Goal: Task Accomplishment & Management: Complete application form

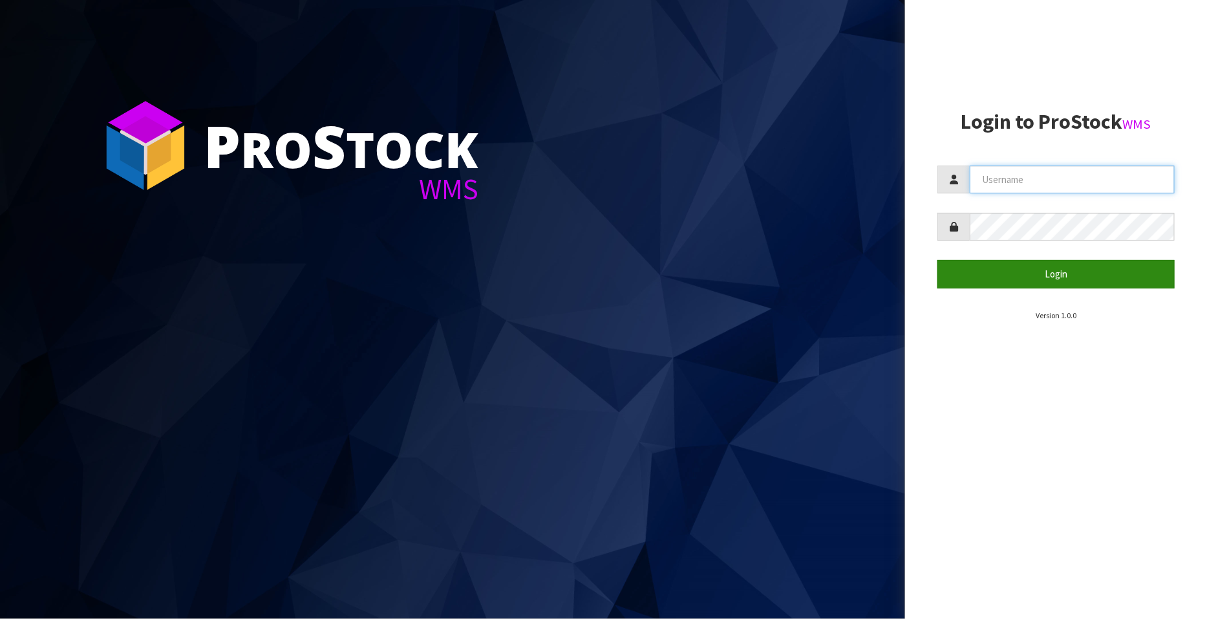
type input "FLOWAPAC"
click at [1070, 268] on button "Login" at bounding box center [1056, 274] width 237 height 28
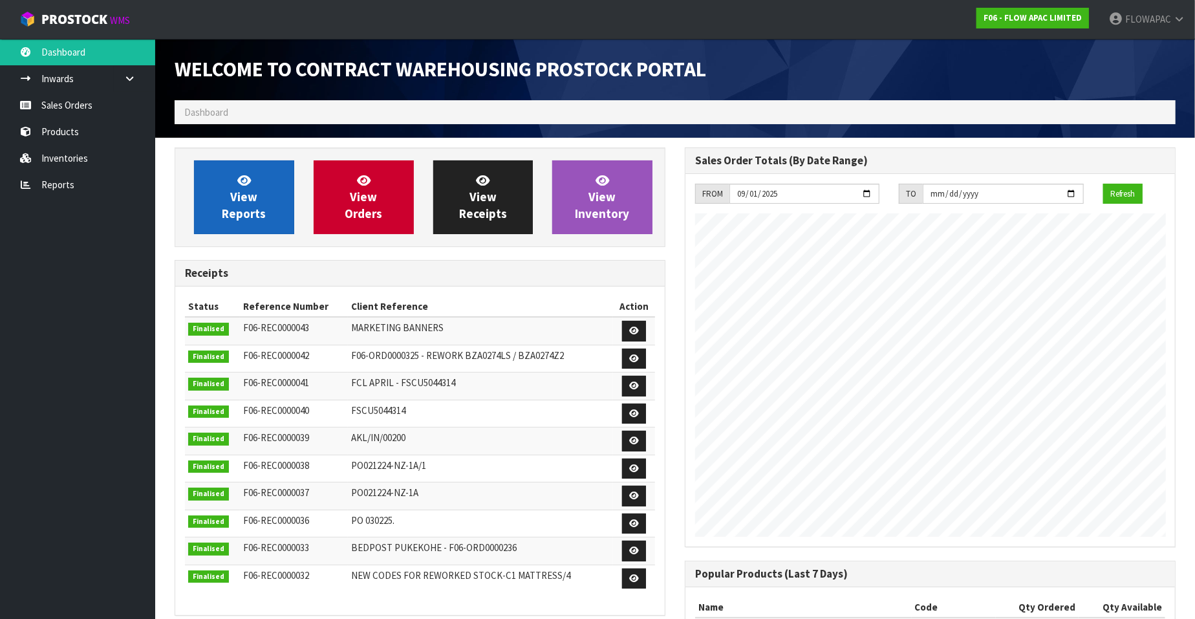
scroll to position [715, 510]
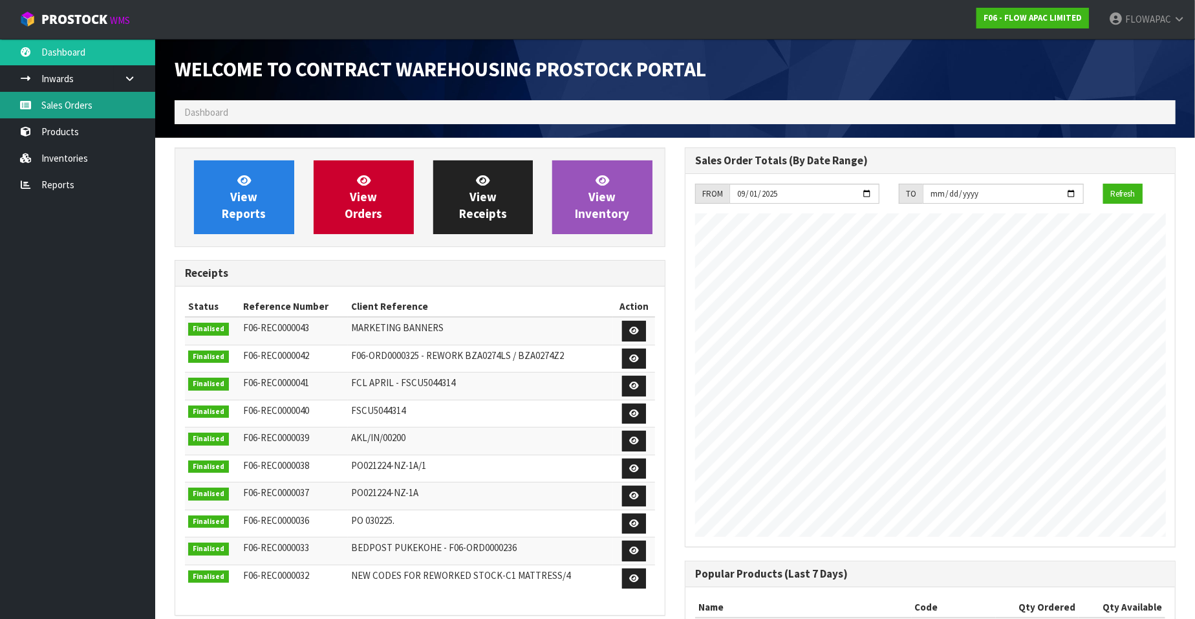
click at [71, 109] on link "Sales Orders" at bounding box center [77, 105] width 155 height 27
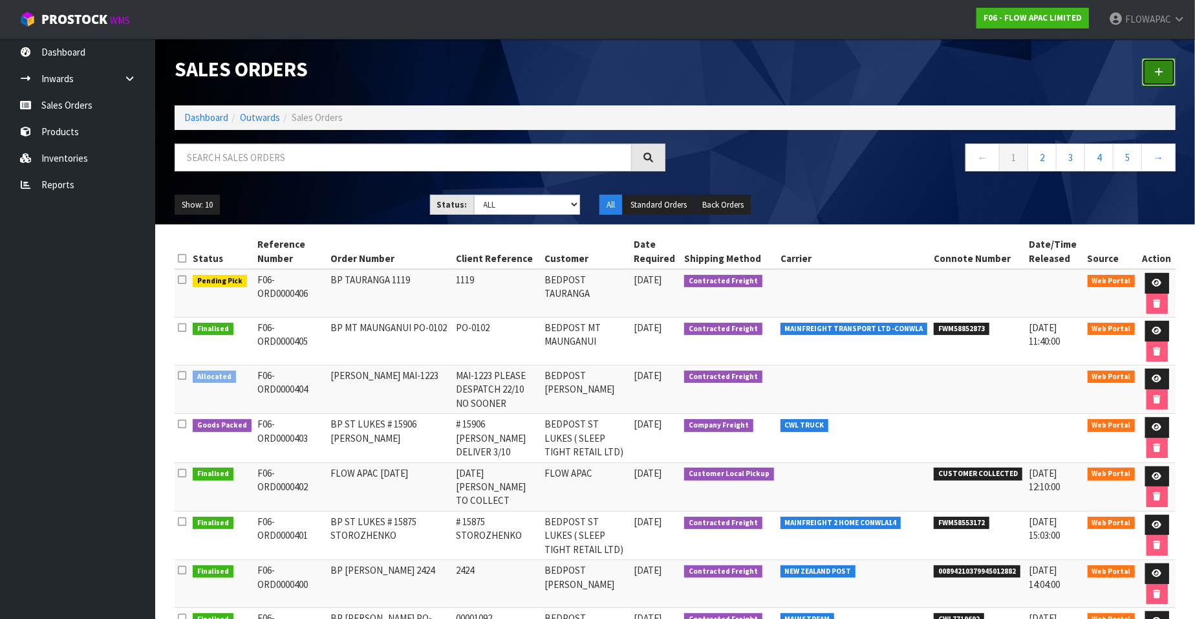
click at [1162, 72] on icon at bounding box center [1158, 72] width 9 height 10
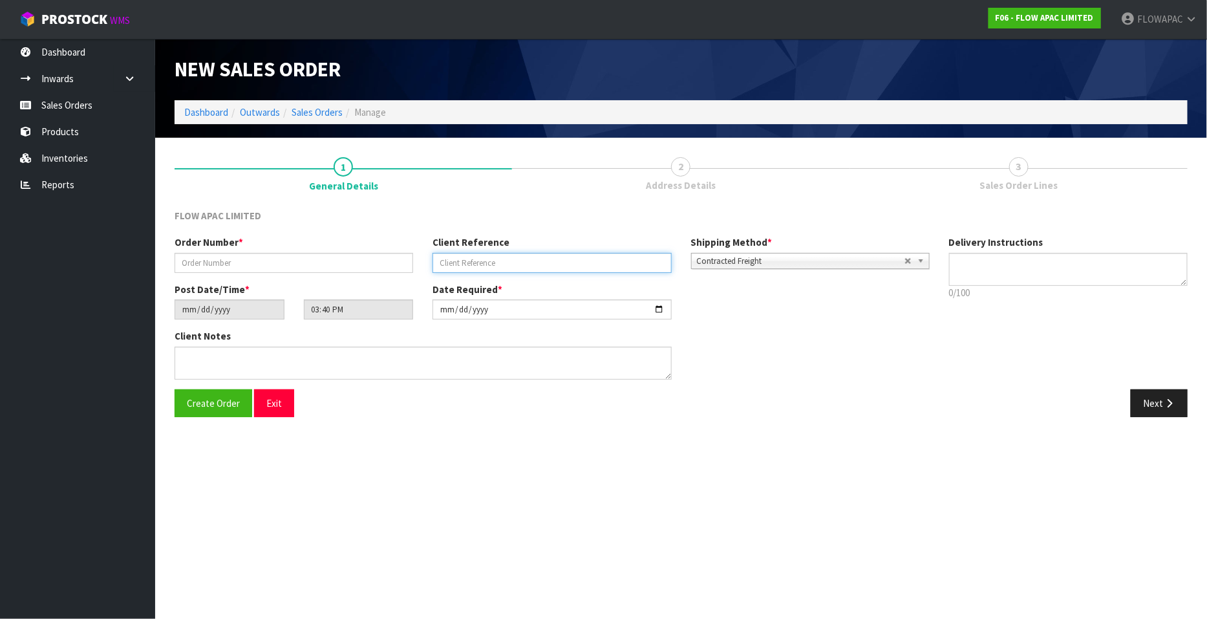
click at [507, 261] on input "text" at bounding box center [552, 263] width 239 height 20
paste input "PO-2099"
type input "PO-2099"
click at [337, 270] on input "text" at bounding box center [294, 263] width 239 height 20
paste input "PO-2099"
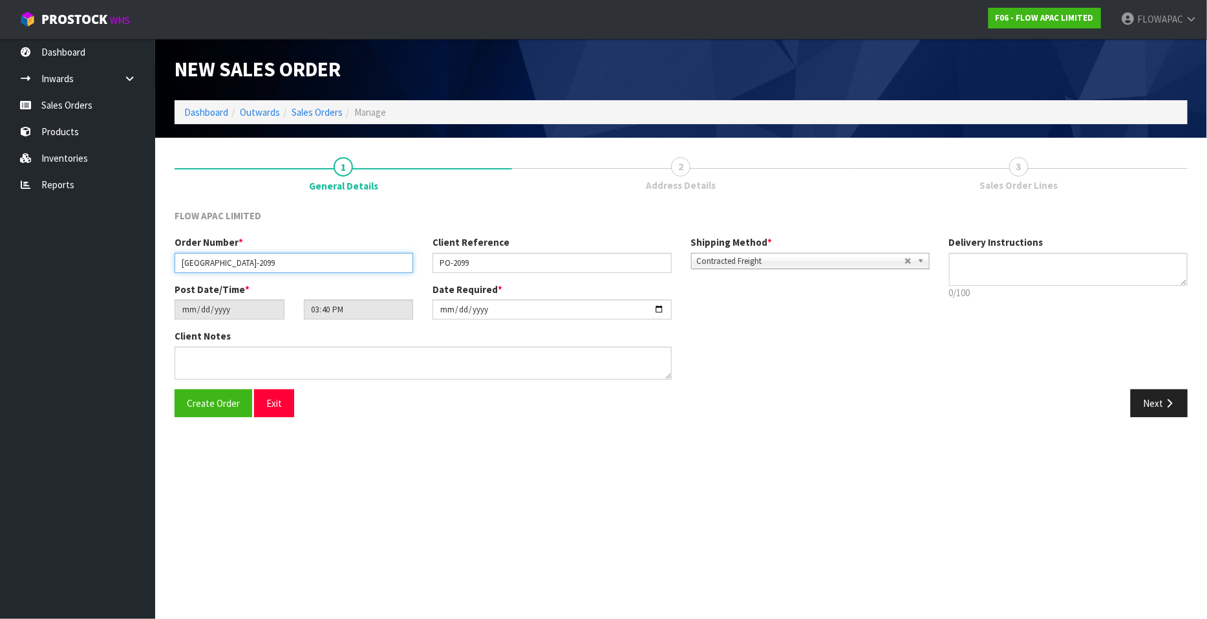
type input "[GEOGRAPHIC_DATA]-2099"
click at [663, 307] on input "[DATE]" at bounding box center [552, 309] width 239 height 20
type input "[DATE]"
click at [217, 404] on span "Create Order" at bounding box center [213, 403] width 53 height 12
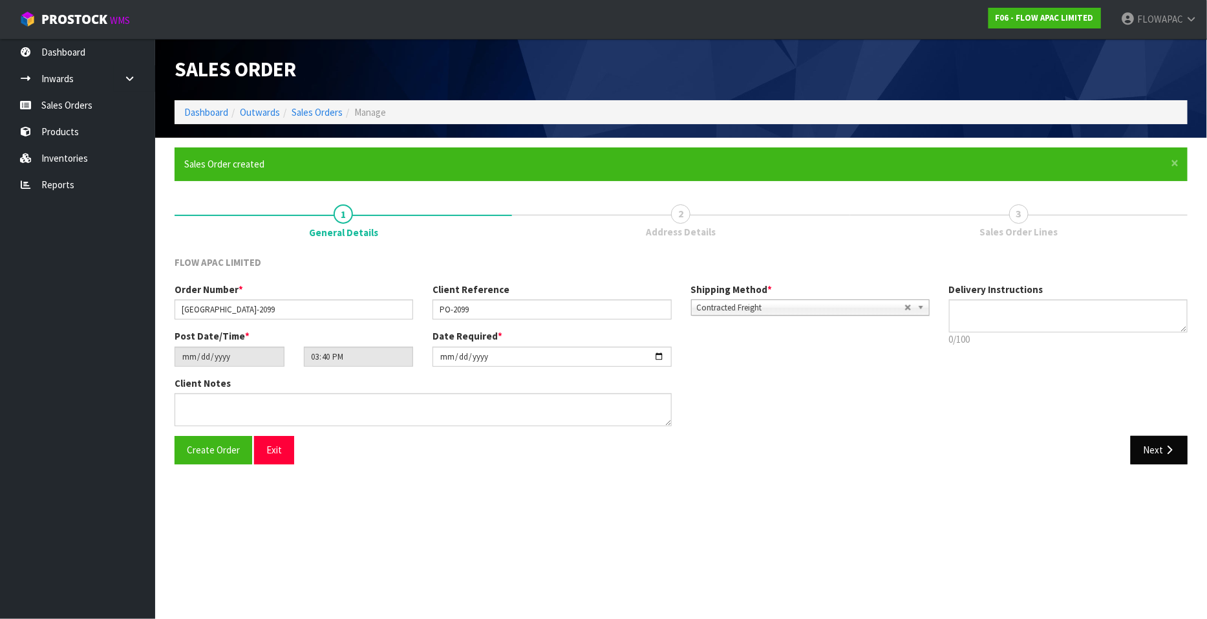
type input "18:40:00.000"
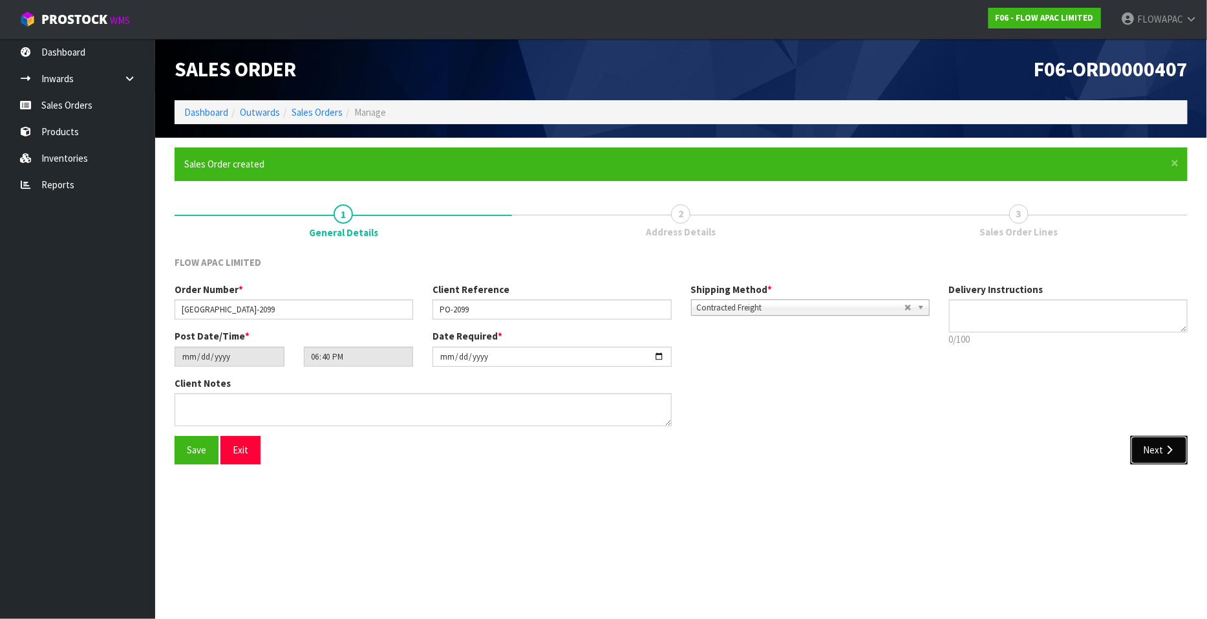
click at [1156, 455] on button "Next" at bounding box center [1159, 450] width 57 height 28
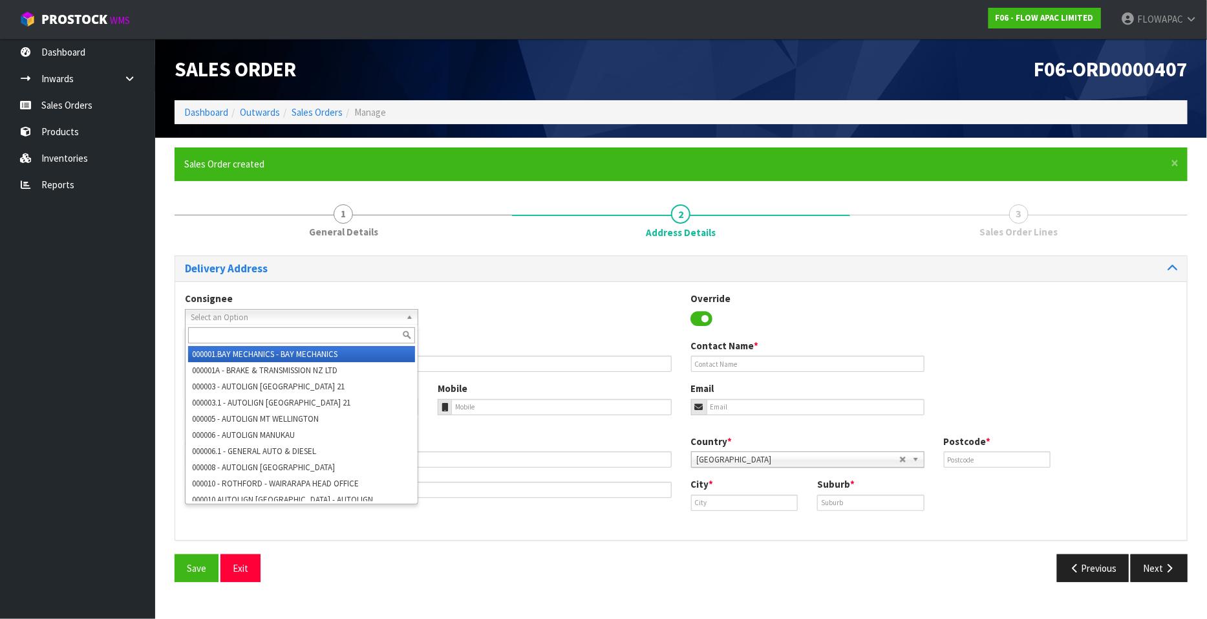
click at [330, 310] on span "Select an Option" at bounding box center [296, 318] width 210 height 16
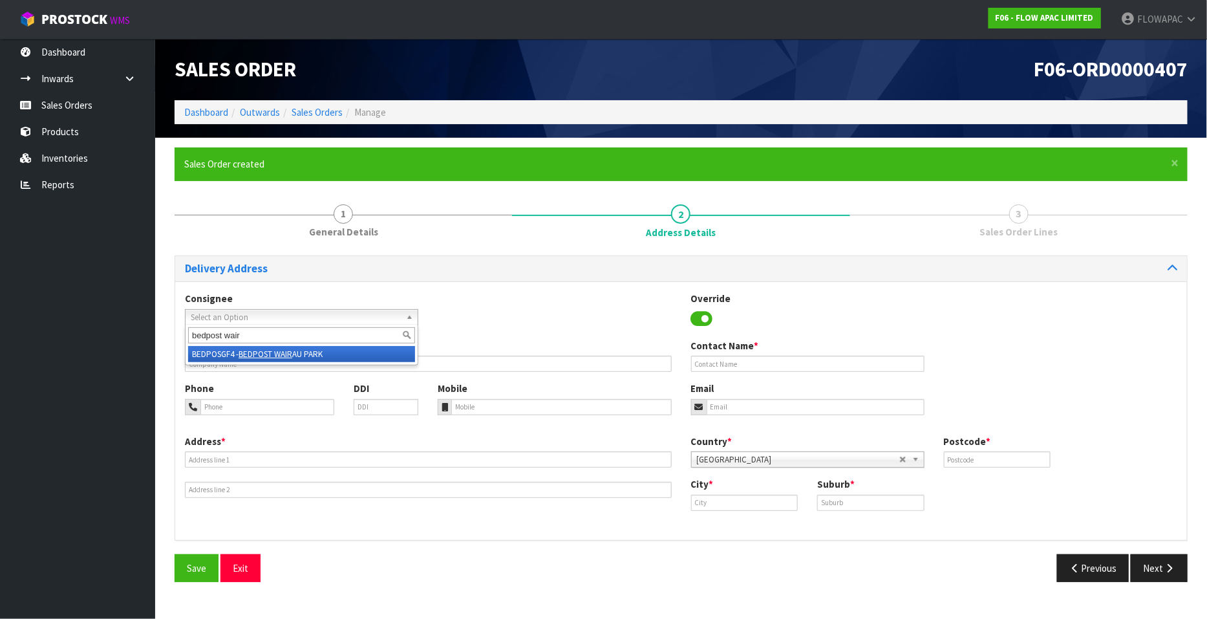
type input "bedpost wair"
click at [319, 357] on li "BEDPOSGF4 - BEDPOST WAIR AU PARK" at bounding box center [301, 354] width 227 height 16
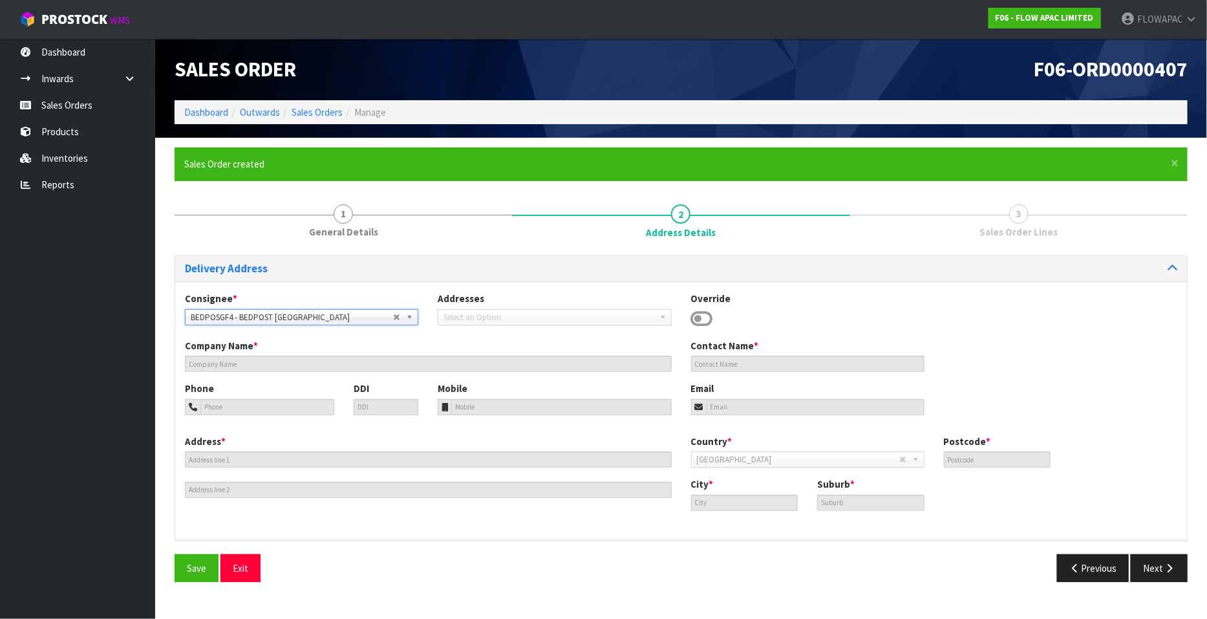
type input "BEDPOST [GEOGRAPHIC_DATA]"
type input "[PERSON_NAME]"
type input "[EMAIL_ADDRESS][DOMAIN_NAME]"
type input "[STREET_ADDRESS]"
type input "0627"
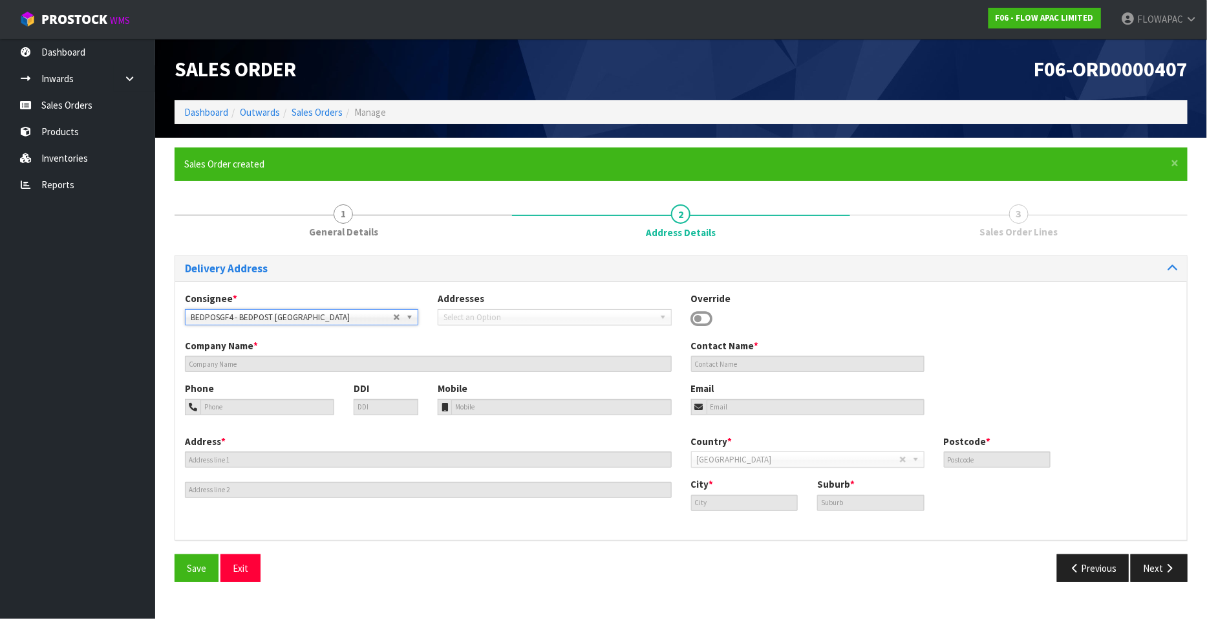
type input "[GEOGRAPHIC_DATA]"
click at [200, 570] on span "Save" at bounding box center [196, 568] width 19 height 12
click at [1161, 570] on button "Next" at bounding box center [1159, 568] width 57 height 28
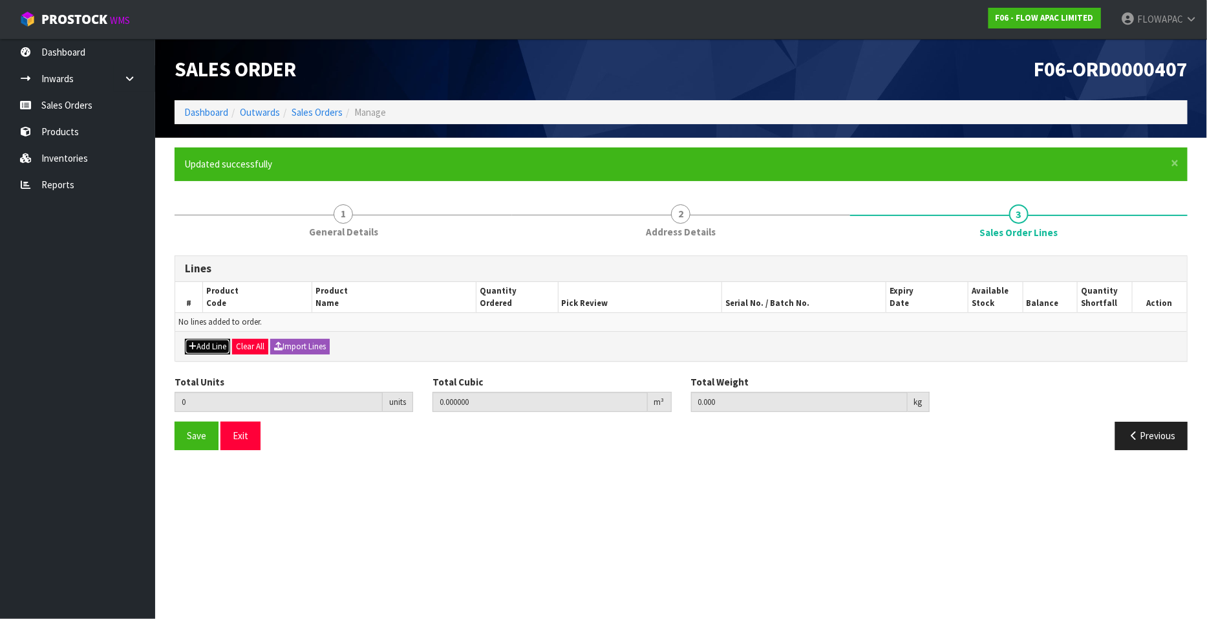
click at [219, 345] on button "Add Line" at bounding box center [207, 347] width 45 height 16
type input "0"
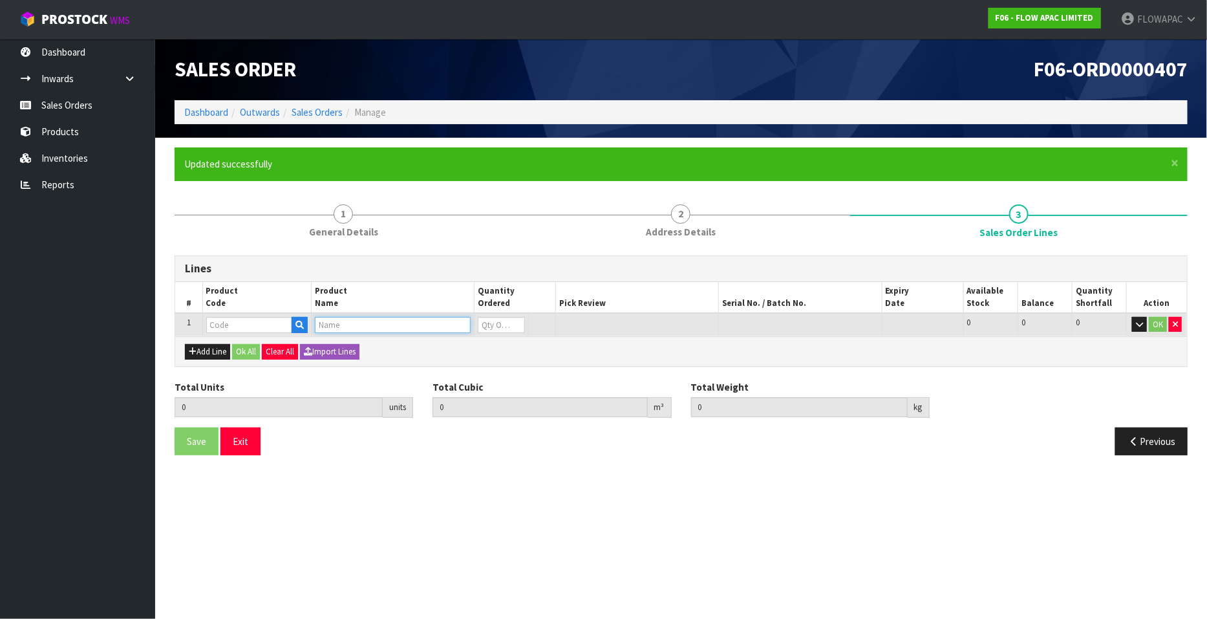
click at [336, 328] on input "text" at bounding box center [393, 325] width 156 height 16
type input "FLOW"
click at [404, 381] on link "FLOW PILLOW 2.0" at bounding box center [367, 381] width 102 height 17
type input "FLOW PILLOW 2.0"
type input "0.000000"
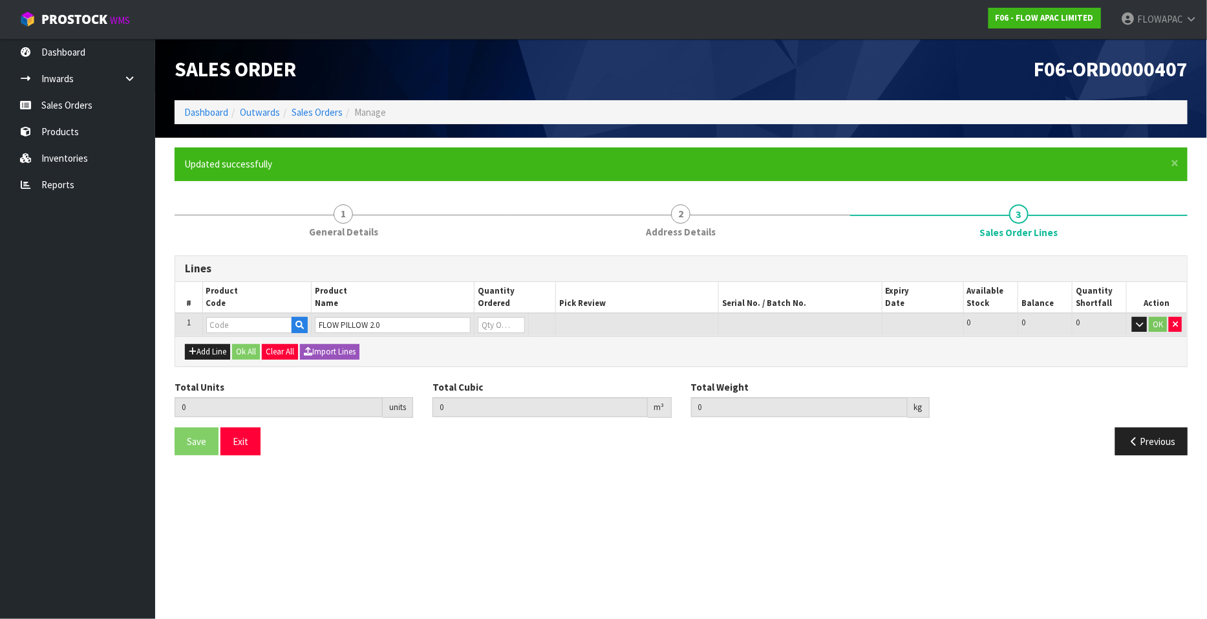
type input "0.000"
type input "BZP01362P"
type input "0"
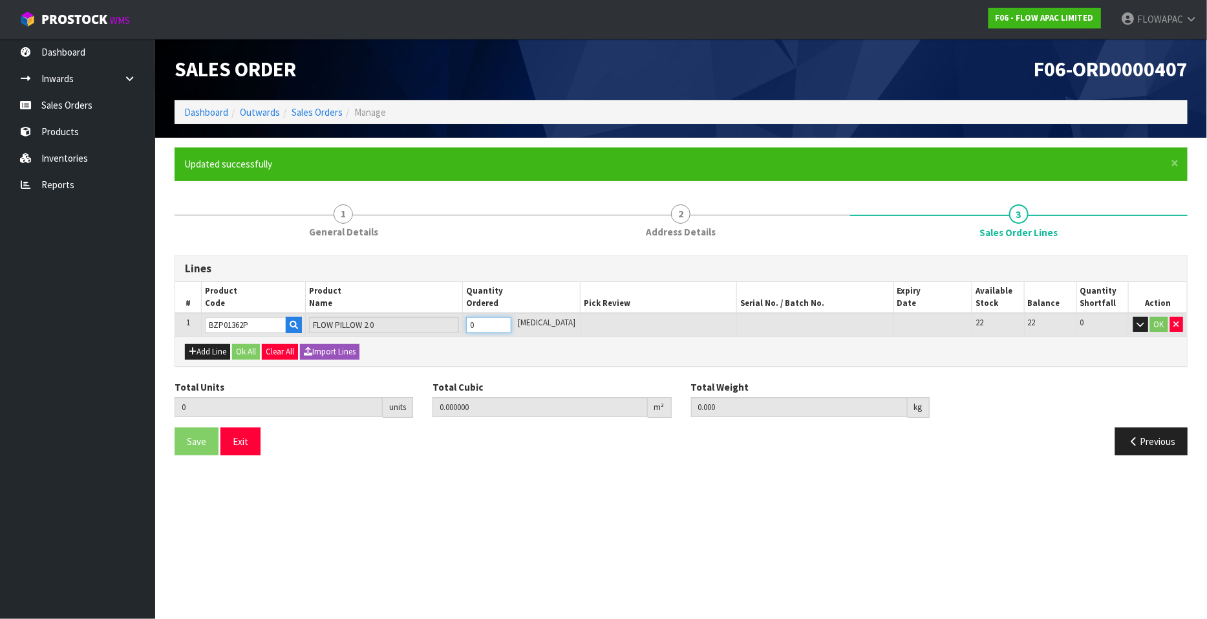
type input "1"
type input "0.033345"
type input "2.7"
type input "1"
click at [512, 318] on input "1" at bounding box center [488, 325] width 45 height 16
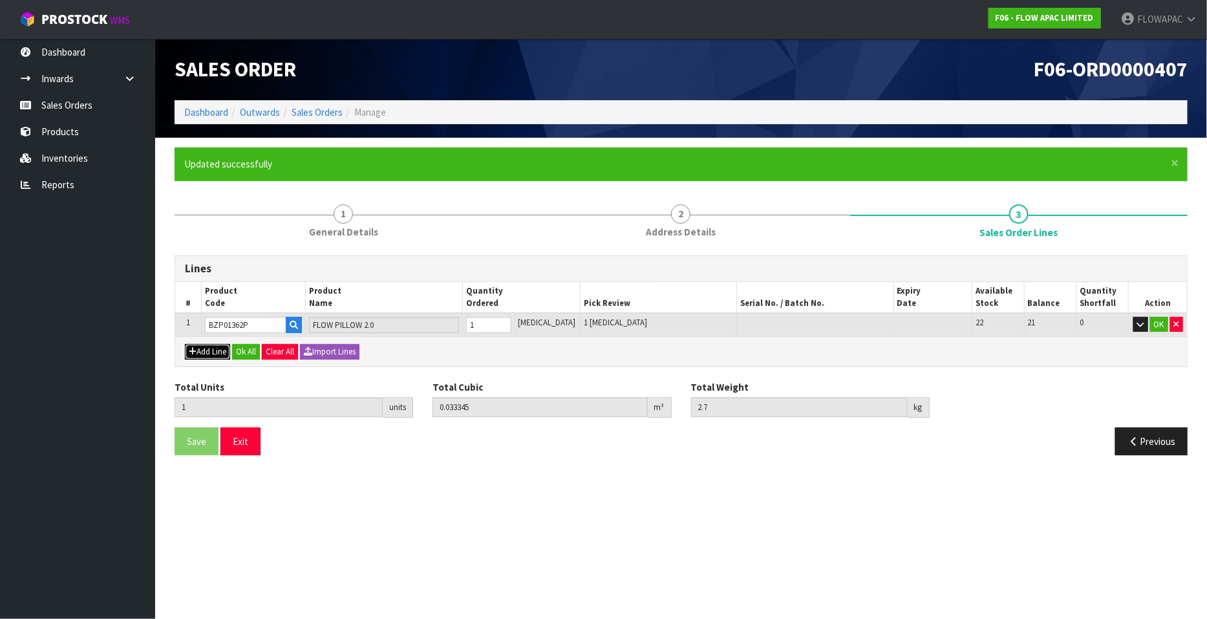
click at [217, 350] on button "Add Line" at bounding box center [207, 352] width 45 height 16
type input "0"
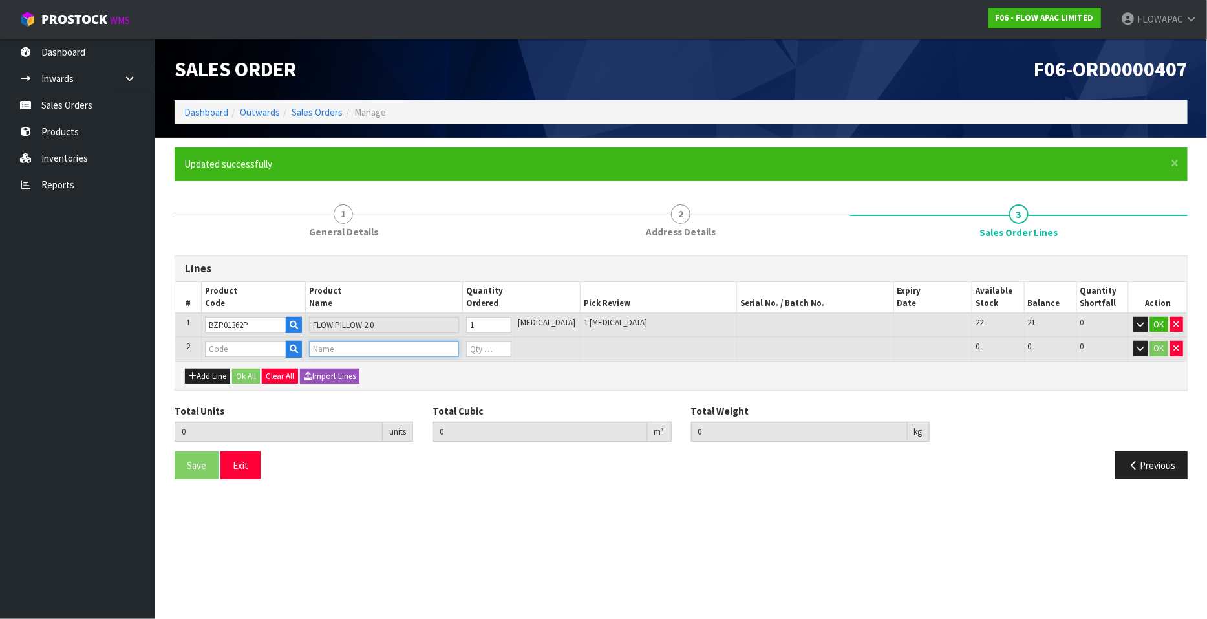
click at [346, 354] on input "text" at bounding box center [383, 349] width 149 height 16
type input "FLOW"
click at [404, 430] on link "FLOW PILLOW 3.0" at bounding box center [367, 423] width 102 height 17
type input "FLOW PILLOW 3.0"
type input "1"
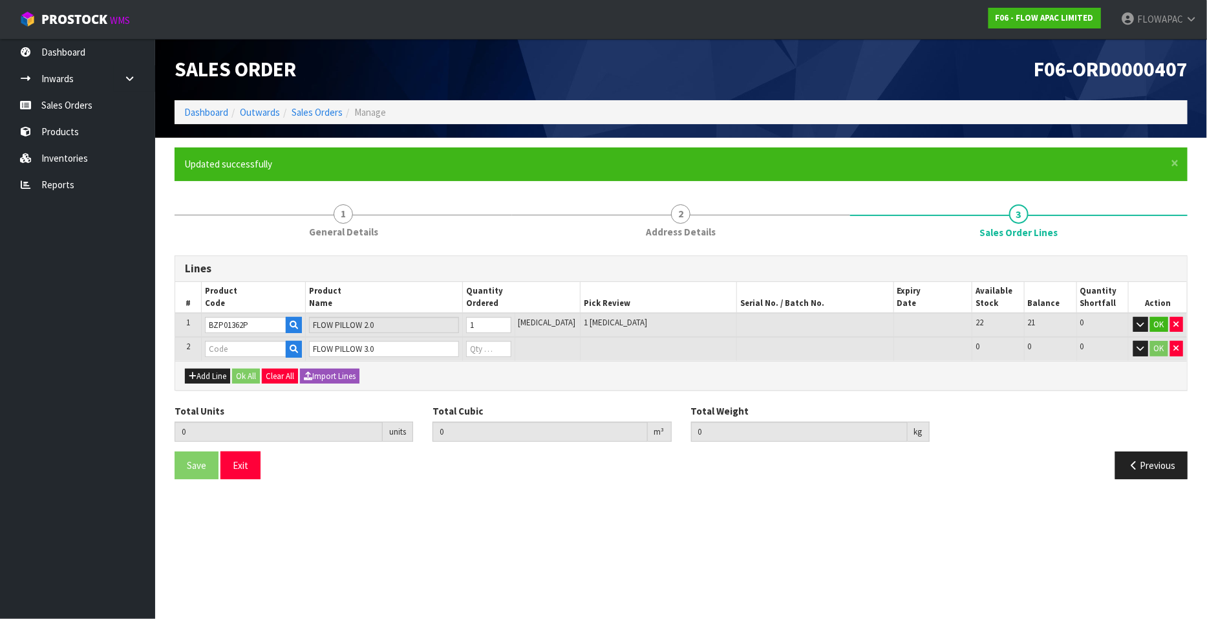
type input "0.033345"
type input "2.7"
type input "BZP01363P"
type input "0"
type input "2"
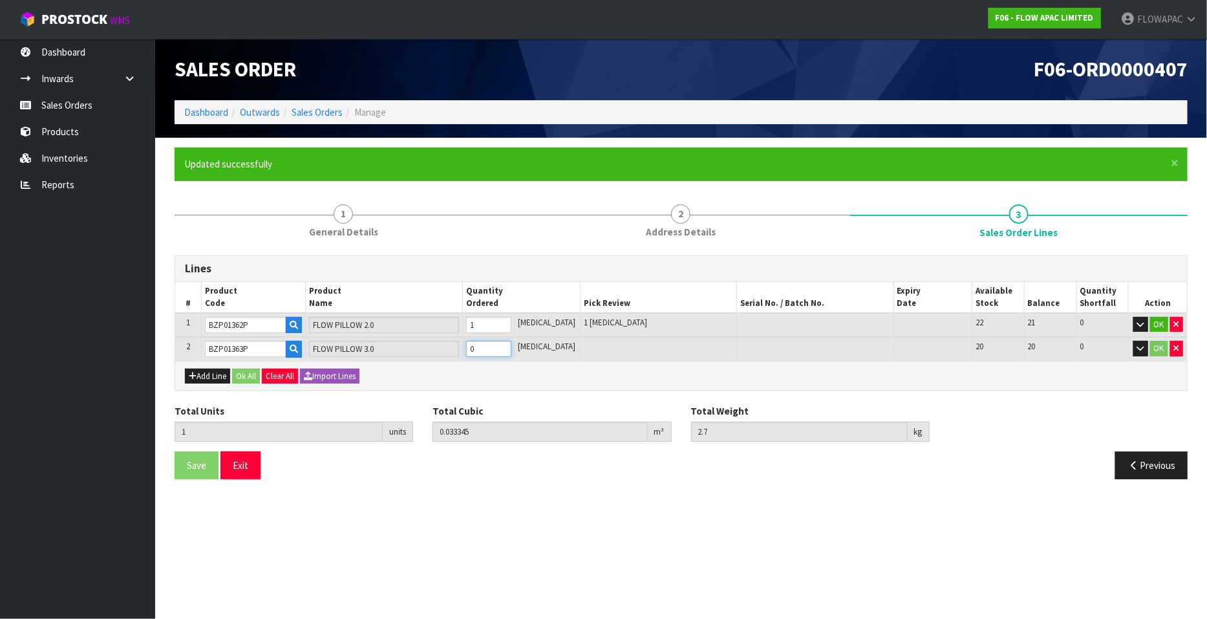
type input "0.070507"
type input "5.2"
type input "1"
click at [512, 345] on input "1" at bounding box center [488, 349] width 45 height 16
click at [252, 376] on button "Ok All" at bounding box center [246, 377] width 28 height 16
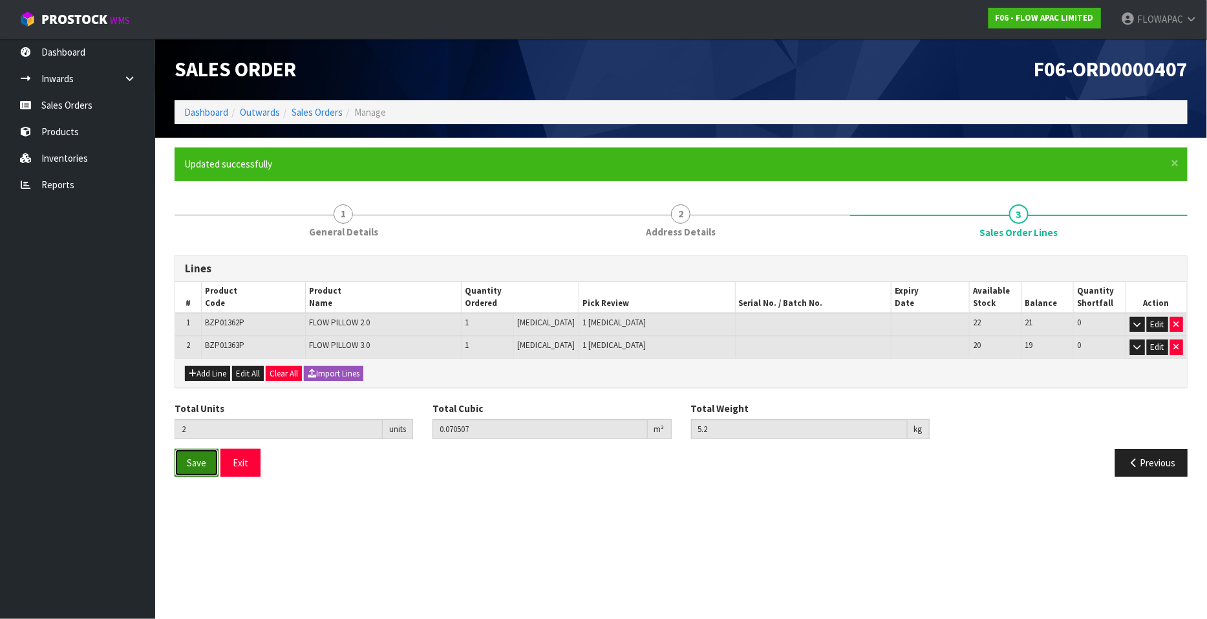
click at [204, 468] on button "Save" at bounding box center [197, 463] width 44 height 28
click at [249, 461] on button "Exit" at bounding box center [241, 463] width 40 height 28
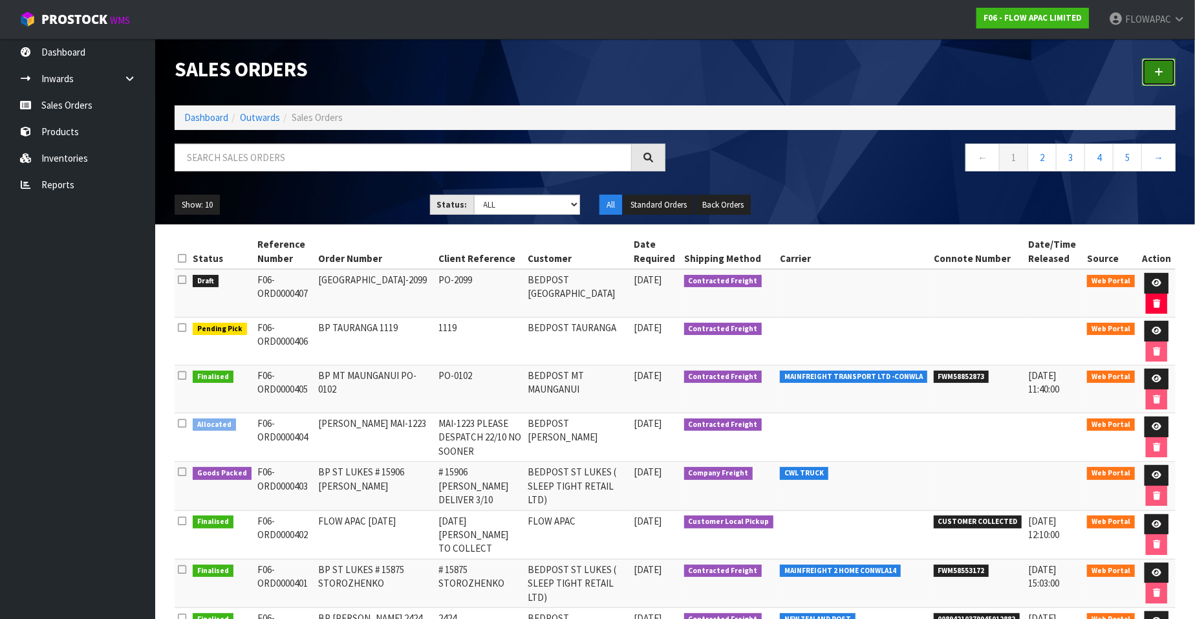
click at [1162, 71] on icon at bounding box center [1158, 72] width 9 height 10
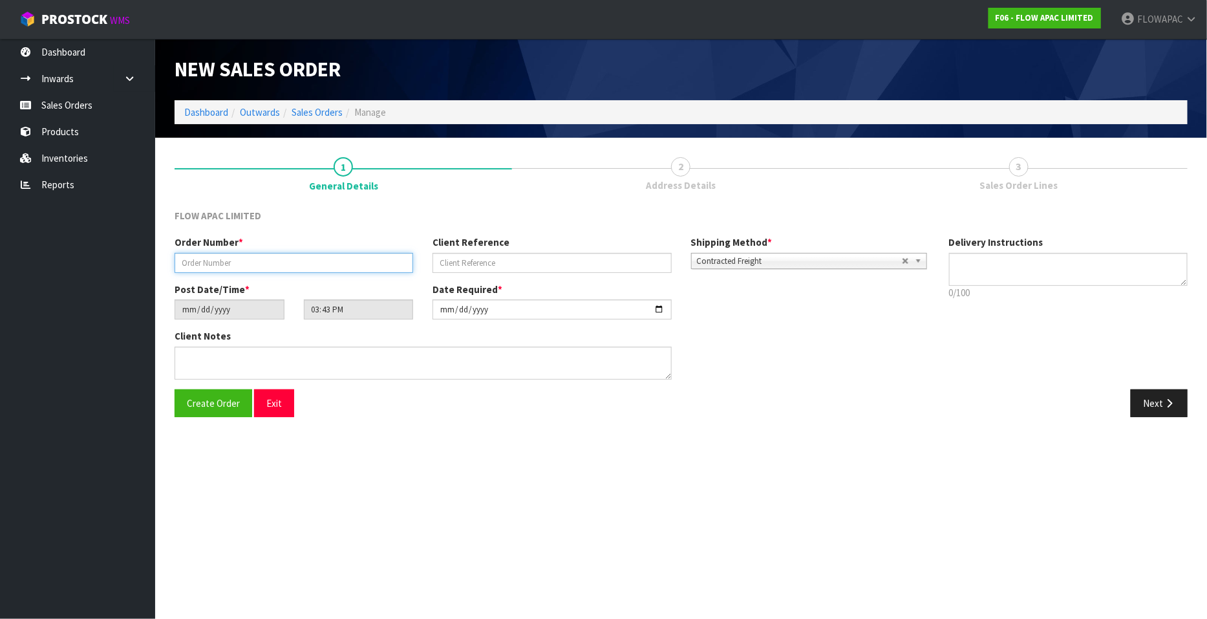
click at [219, 263] on input "text" at bounding box center [294, 263] width 239 height 20
type input "BP MT WELLINGTON 34656"
click at [514, 254] on input "34656" at bounding box center [552, 263] width 239 height 20
type input "34656 DELIVERY [DATE]-[DATE]"
click at [999, 263] on textarea at bounding box center [1068, 269] width 239 height 33
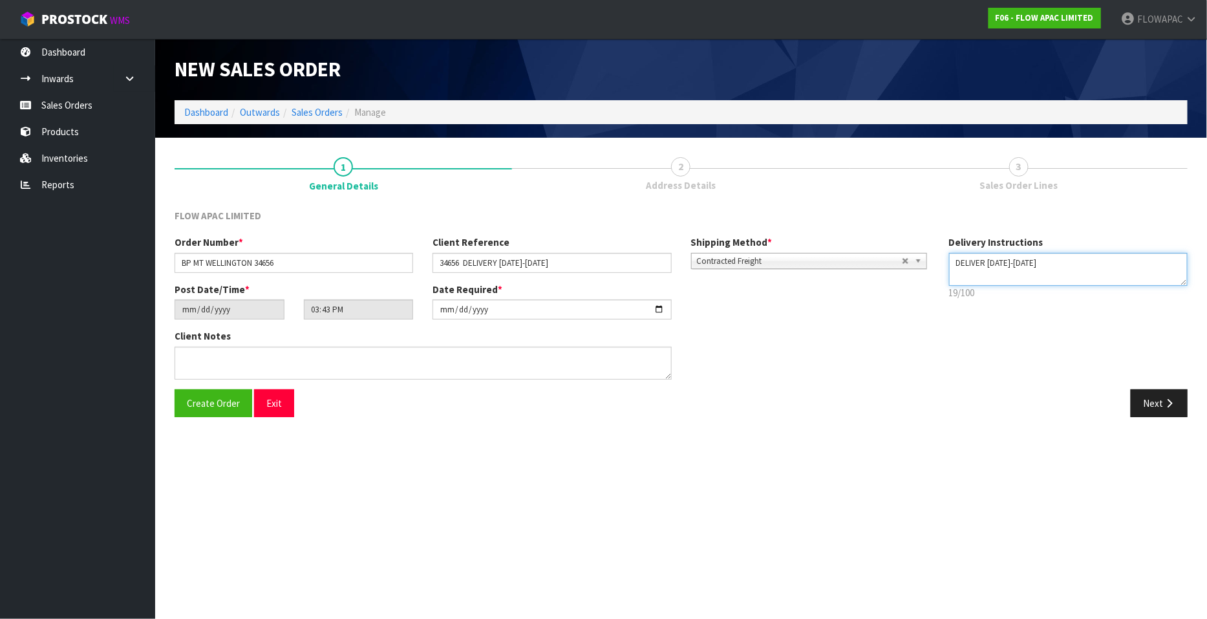
type textarea "DELIVER [DATE]-[DATE]"
click at [658, 309] on input "[DATE]" at bounding box center [552, 309] width 239 height 20
type input "[DATE]"
click at [223, 404] on span "Create Order" at bounding box center [213, 403] width 53 height 12
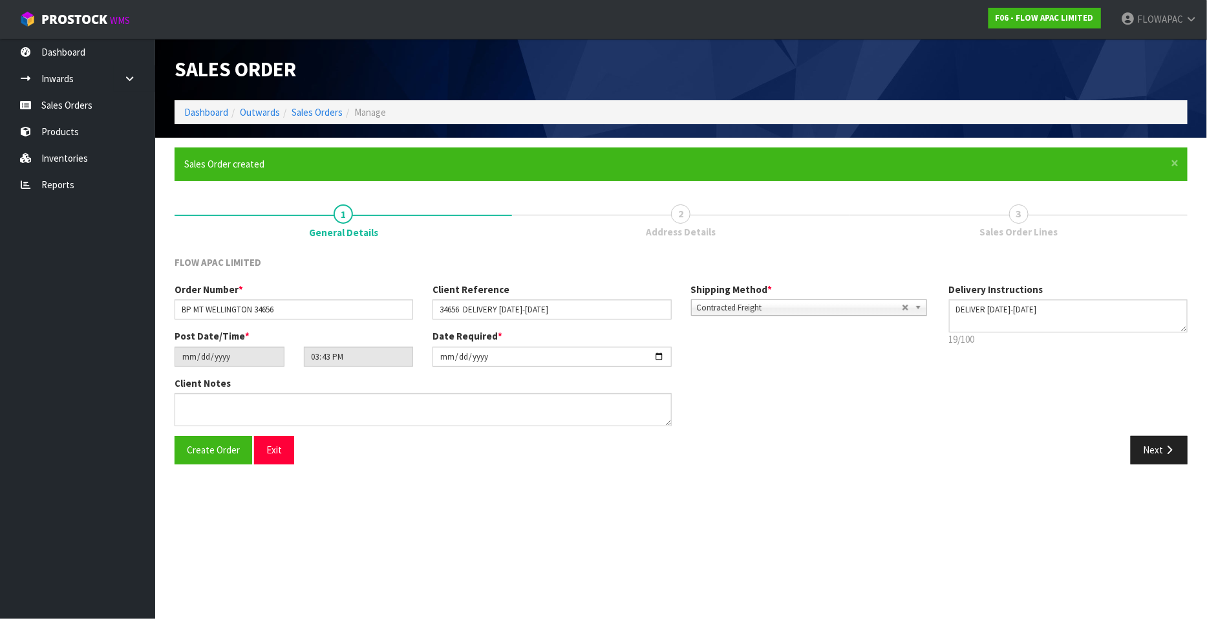
type input "18:43:00.000"
click at [1155, 453] on button "Next" at bounding box center [1159, 450] width 57 height 28
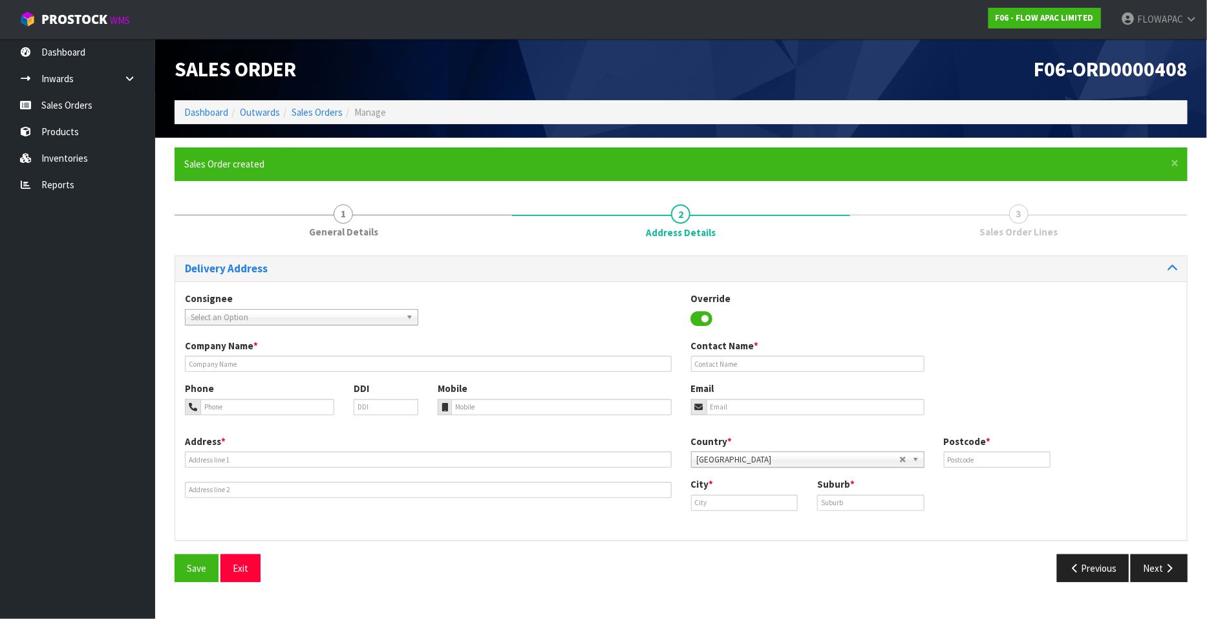
click at [299, 321] on span "Select an Option" at bounding box center [296, 318] width 210 height 16
type input "bedpost mt wel"
click at [332, 359] on li "BEDMTWAKL - BEDPOST MT WEL LINGTON" at bounding box center [301, 354] width 227 height 16
type input "BEDPOST MT WELLINGTON"
type input "[PERSON_NAME]"
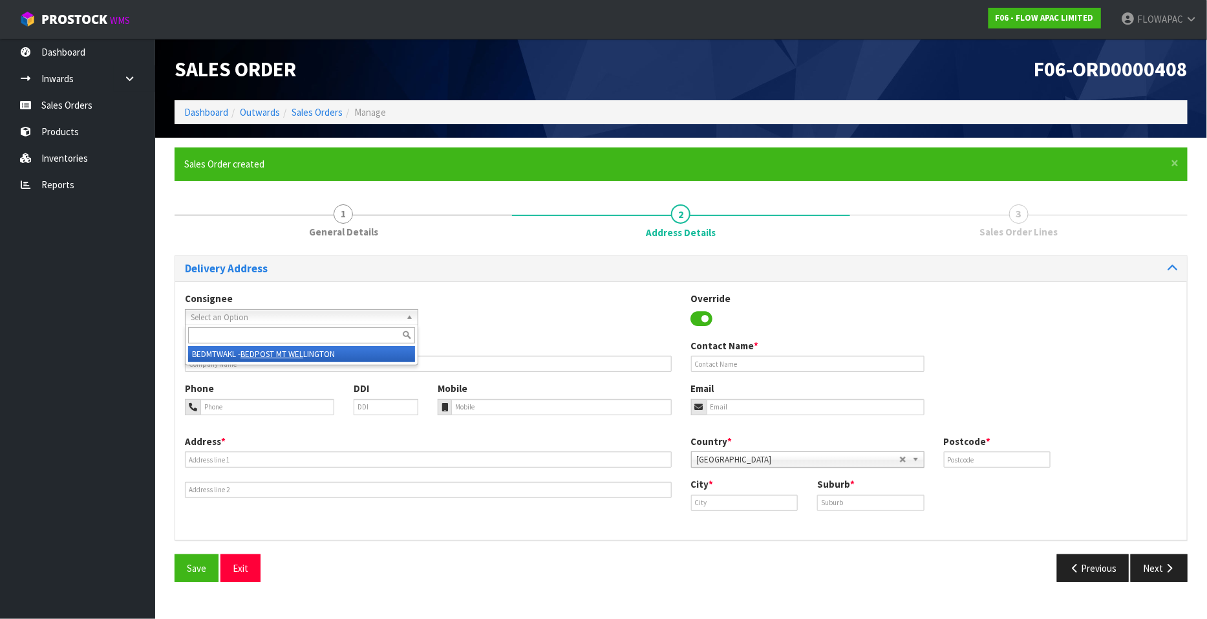
type input "[PHONE_NUMBER]"
type input "[EMAIL_ADDRESS][DOMAIN_NAME]"
type input "39C MT WELLINGTON HIGHWAY"
type input "1051"
type input "[GEOGRAPHIC_DATA]"
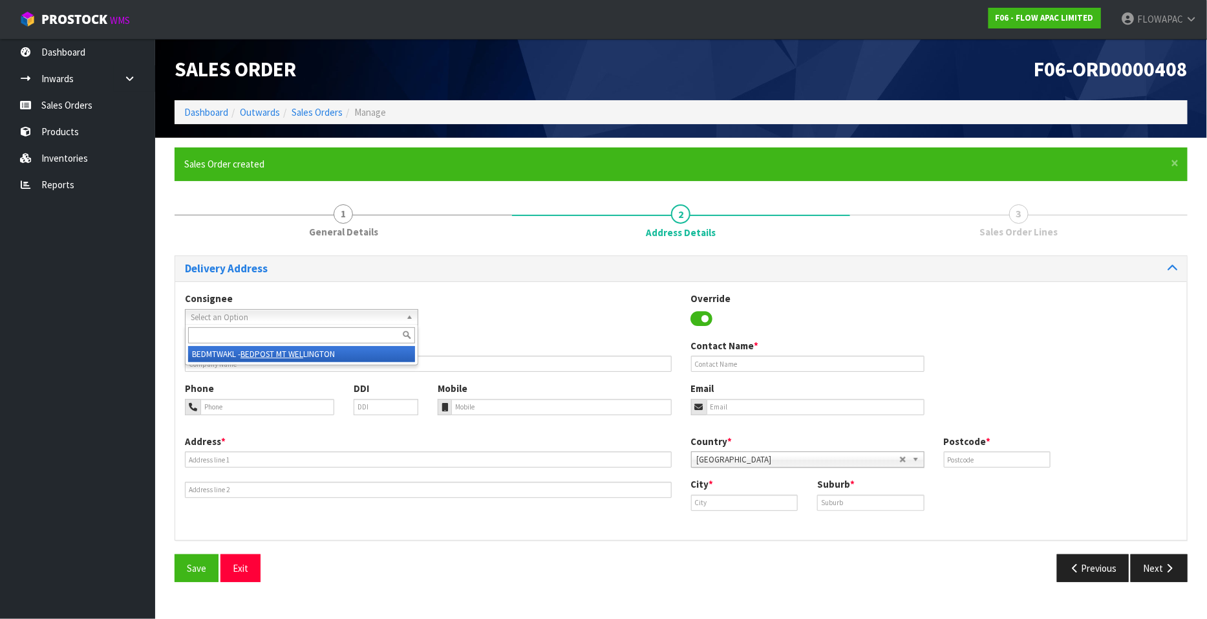
type input "MT [GEOGRAPHIC_DATA]"
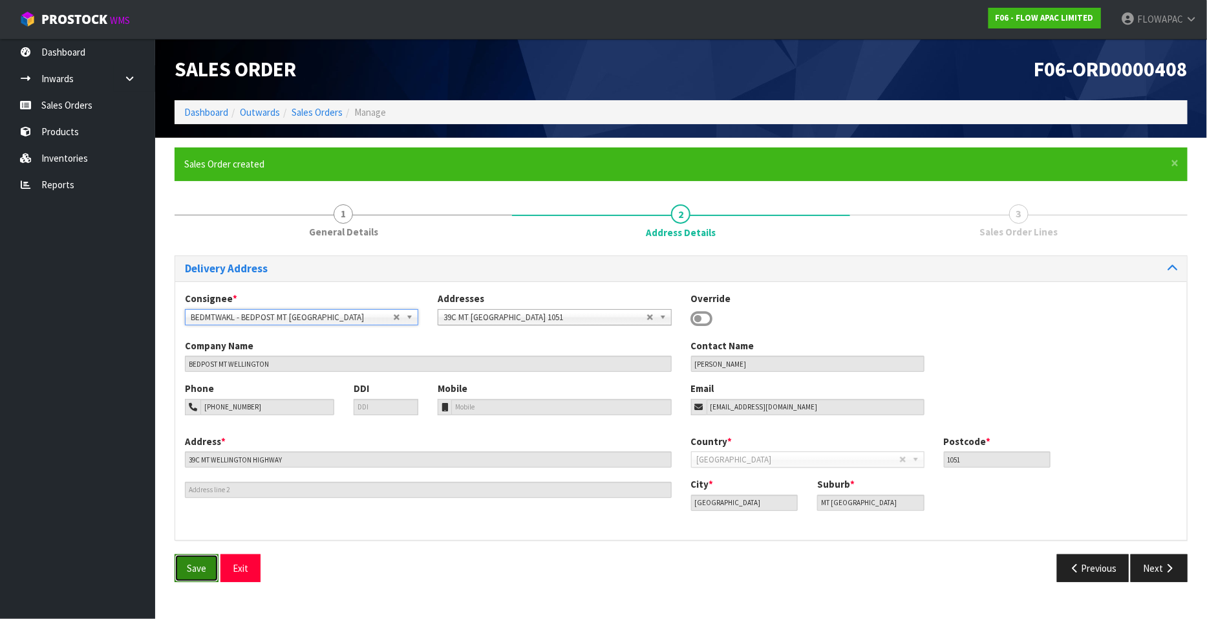
click at [206, 570] on button "Save" at bounding box center [197, 568] width 44 height 28
click at [1161, 563] on button "Next" at bounding box center [1159, 568] width 57 height 28
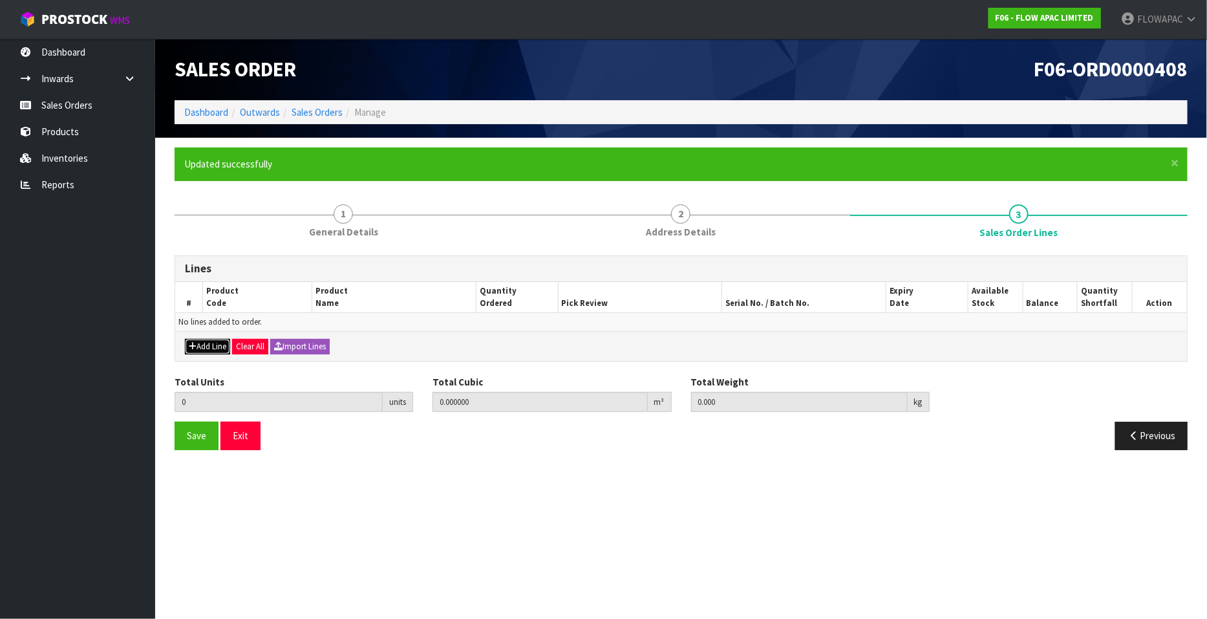
click at [205, 345] on button "Add Line" at bounding box center [207, 347] width 45 height 16
type input "0"
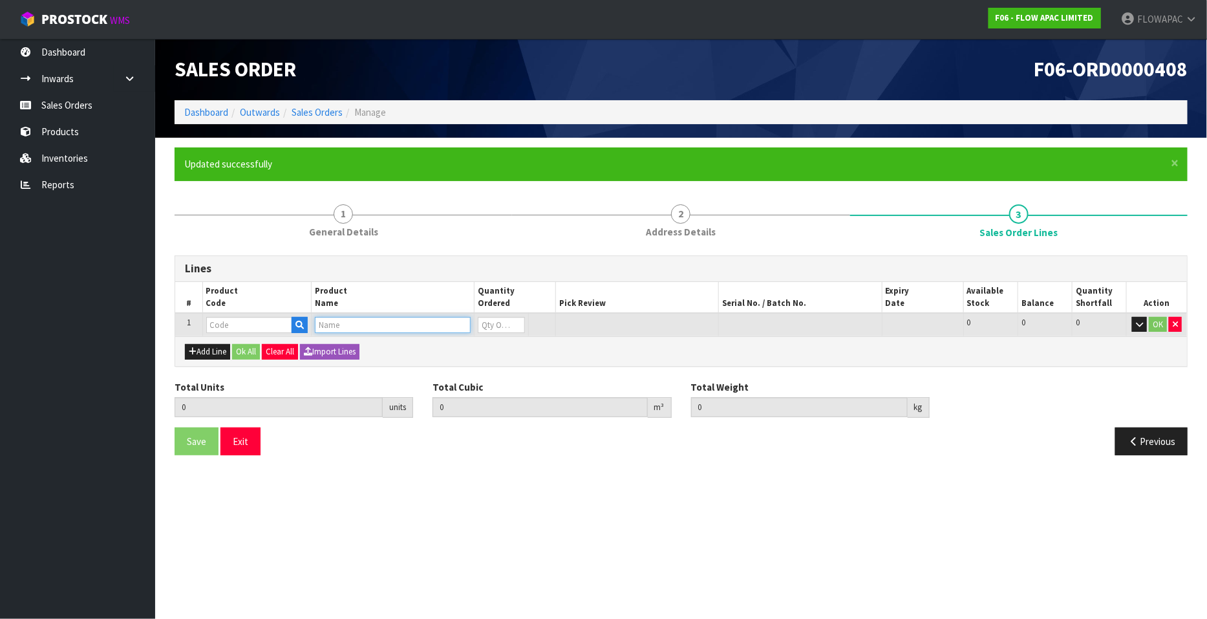
click at [333, 325] on input "text" at bounding box center [393, 325] width 156 height 16
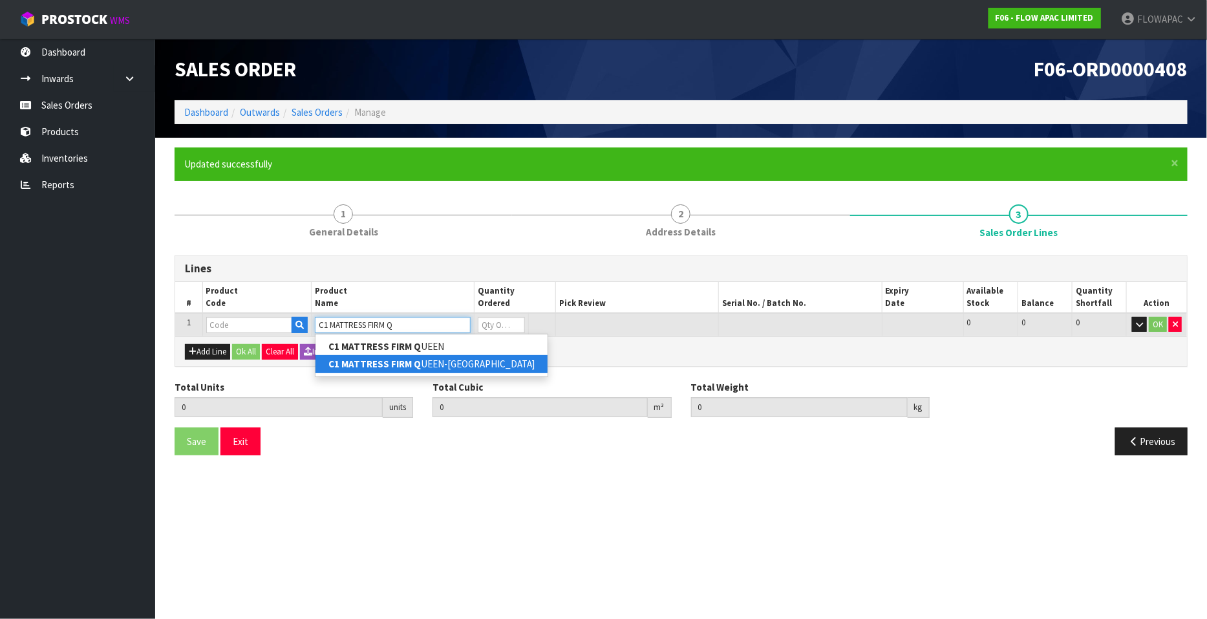
type input "C1 MATTRESS FIRM Q"
drag, startPoint x: 409, startPoint y: 364, endPoint x: 485, endPoint y: 351, distance: 77.5
click at [409, 364] on strong "C1 MATTRESS FIRM Q" at bounding box center [375, 364] width 92 height 12
type input "C1 MATTRESS FIRM QUEEN-FL"
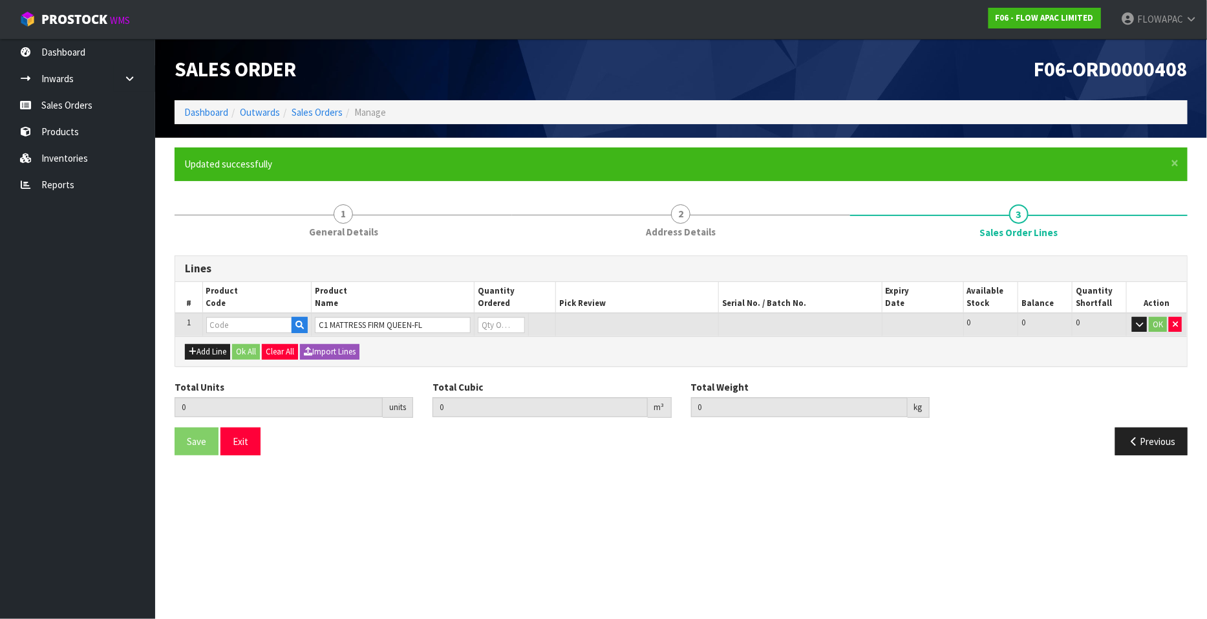
type input "0.000000"
type input "0.000"
type input "BZA0275Z5-FL"
type input "0"
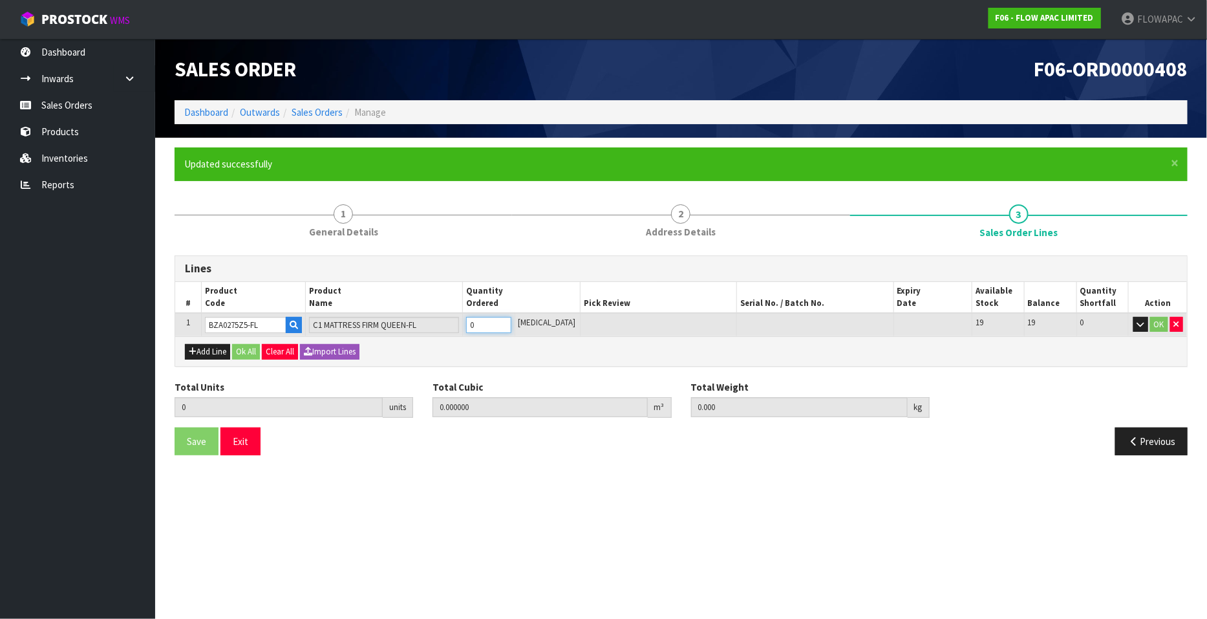
type input "1"
type input "0.83824"
type input "29"
type input "1"
click at [512, 321] on input "1" at bounding box center [488, 325] width 45 height 16
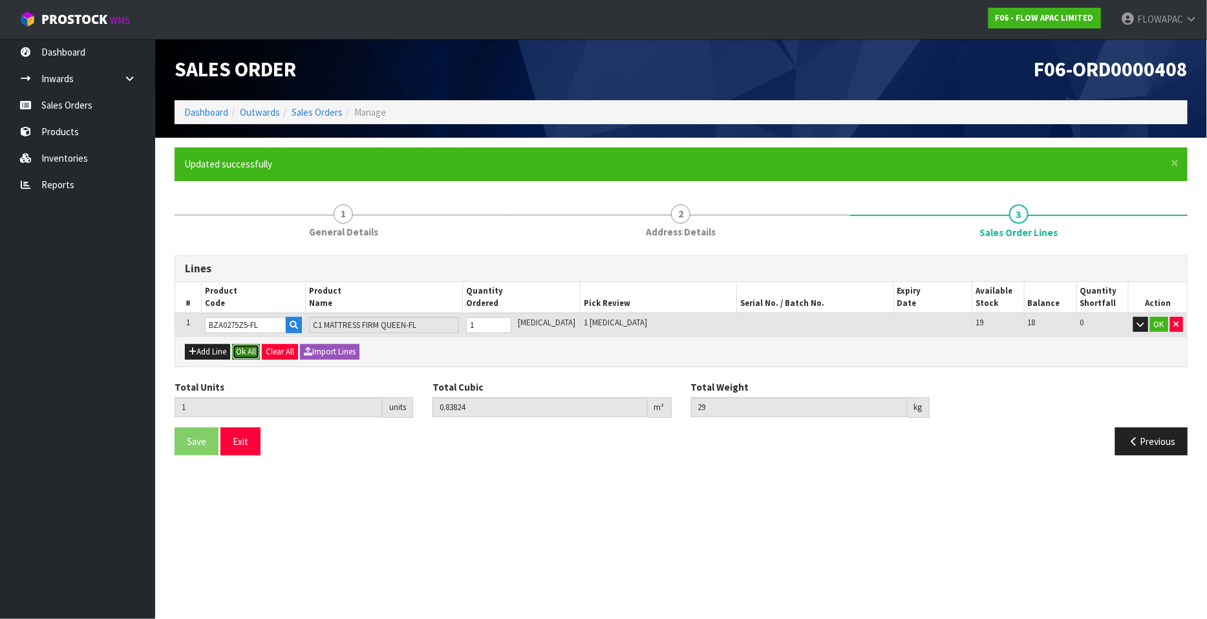
click at [248, 350] on button "Ok All" at bounding box center [246, 352] width 28 height 16
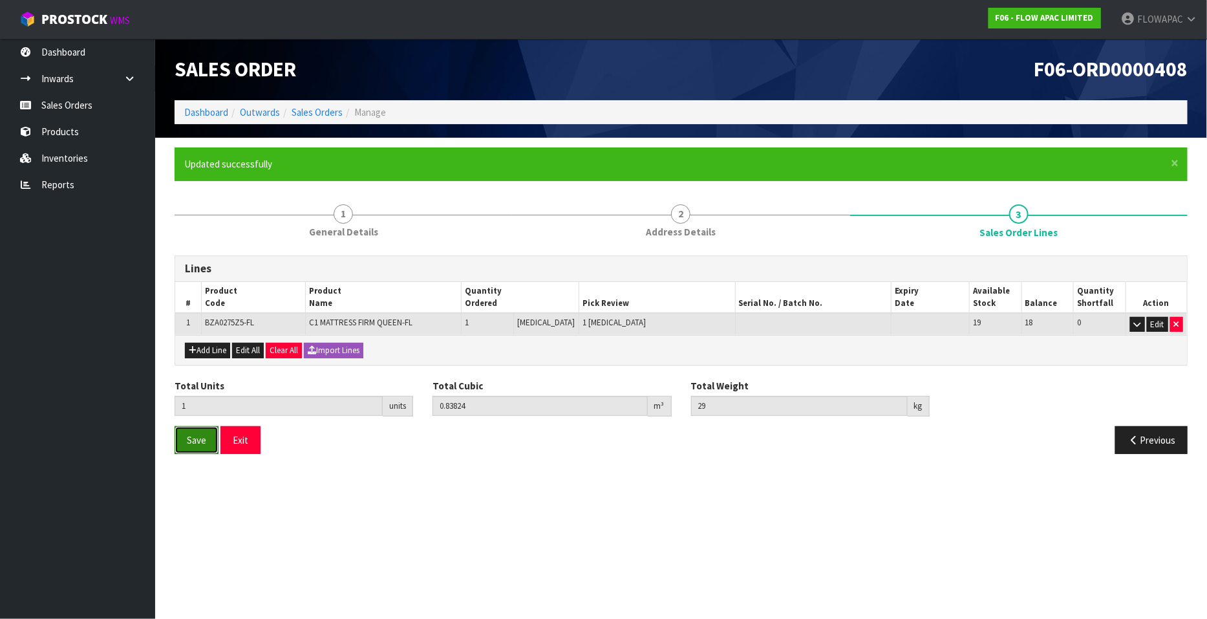
click at [196, 435] on span "Save" at bounding box center [196, 440] width 19 height 12
click at [206, 434] on span "Save" at bounding box center [196, 440] width 19 height 12
click at [245, 433] on button "Exit" at bounding box center [241, 440] width 40 height 28
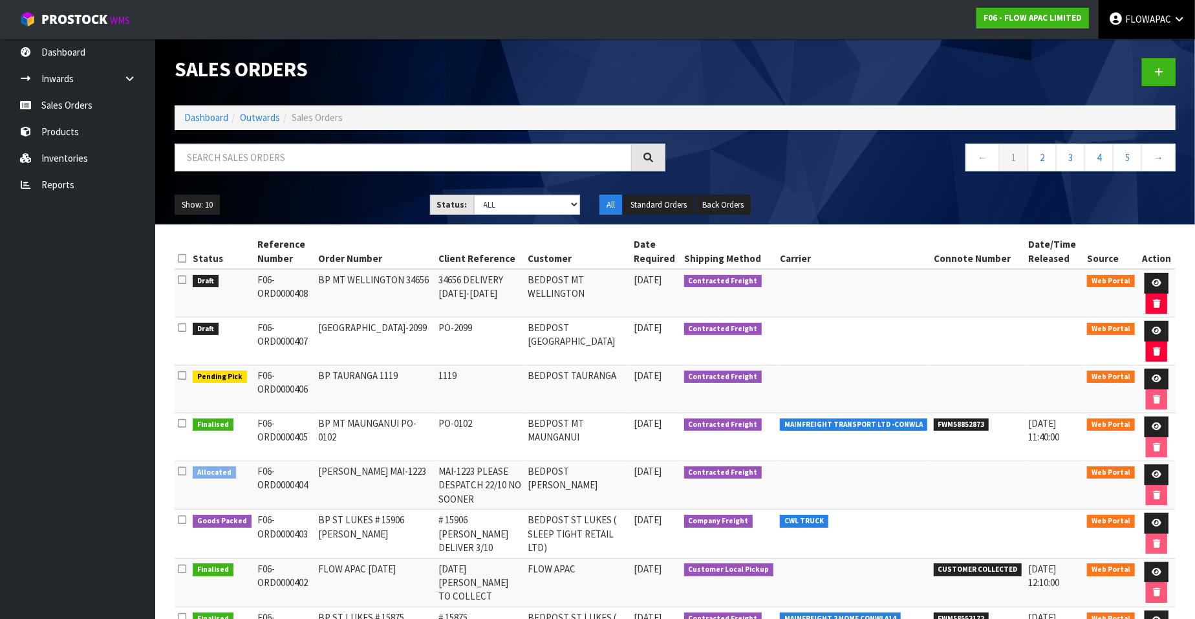
click at [1154, 19] on span "FLOWAPAC" at bounding box center [1148, 19] width 46 height 12
drag, startPoint x: 1127, startPoint y: 54, endPoint x: 1091, endPoint y: 14, distance: 54.5
click at [1127, 54] on link "Logout" at bounding box center [1143, 51] width 102 height 17
